Goal: Task Accomplishment & Management: Manage account settings

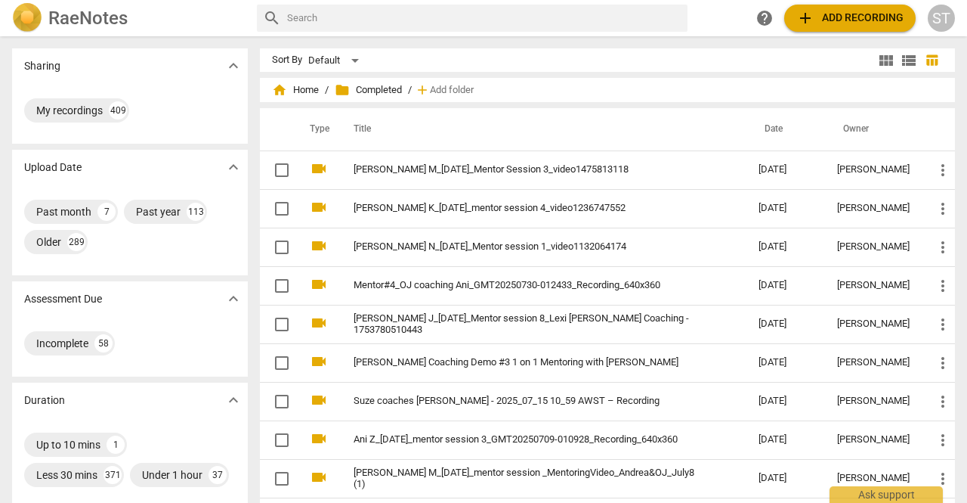
click at [937, 22] on div "ST" at bounding box center [941, 18] width 27 height 27
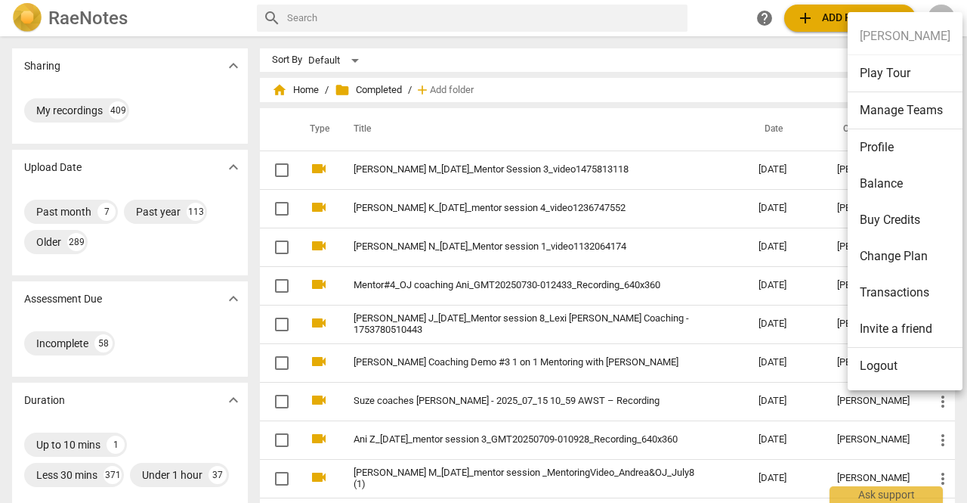
click at [878, 366] on li "Logout" at bounding box center [905, 366] width 115 height 36
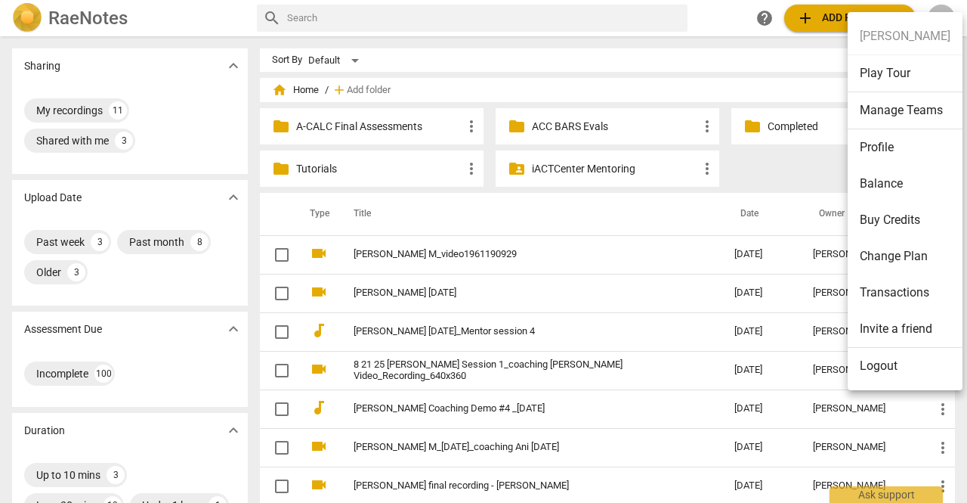
click at [892, 363] on li "Logout" at bounding box center [905, 366] width 115 height 36
